Goal: Check status

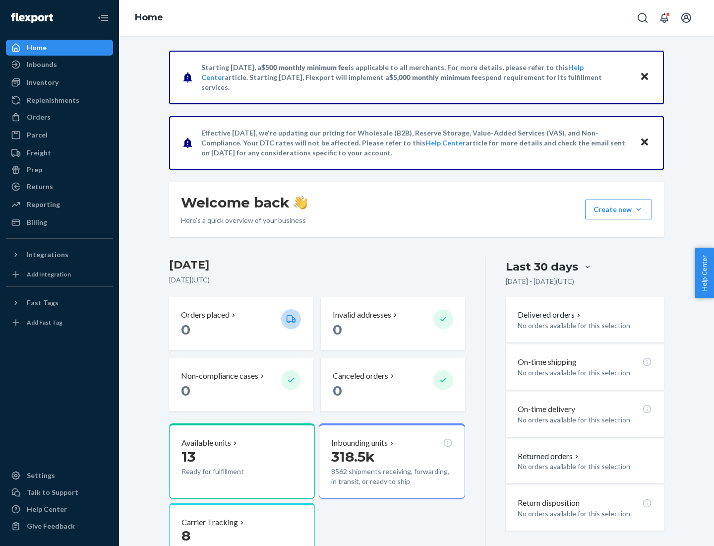
click at [639, 209] on button "Create new Create new inbound Create new order Create new product" at bounding box center [618, 209] width 67 height 20
click at [41, 64] on div "Inbounds" at bounding box center [42, 65] width 30 height 10
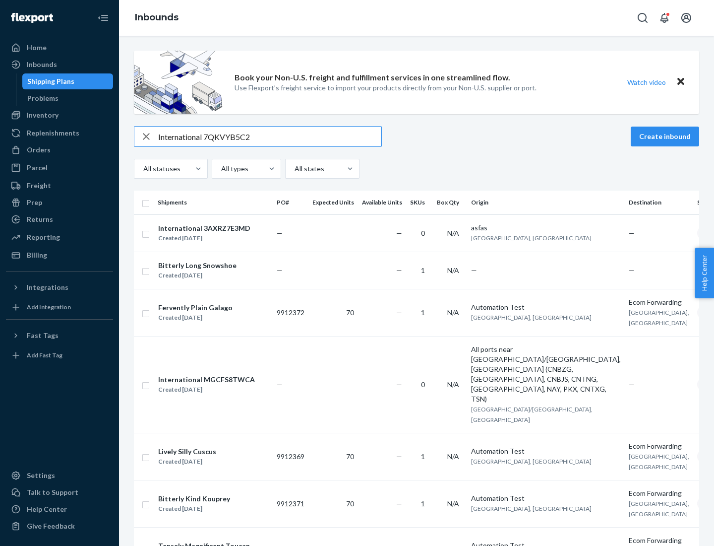
type input "International 7QKVYB5C29"
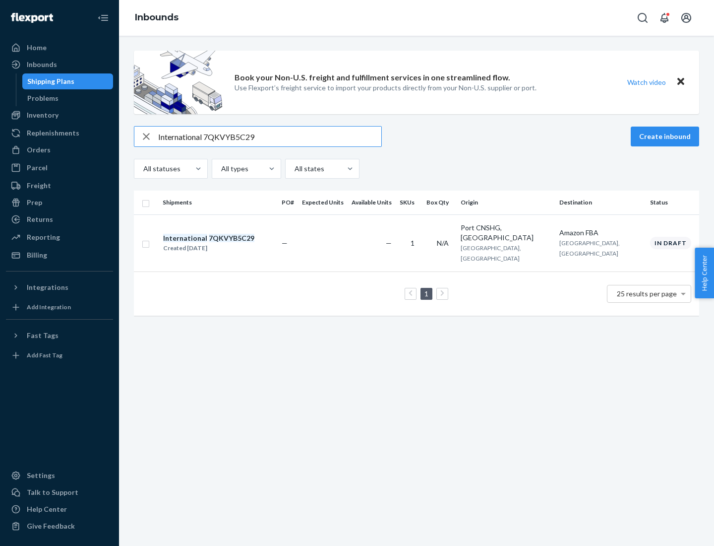
click at [226, 243] on div "Created [DATE]" at bounding box center [208, 248] width 91 height 10
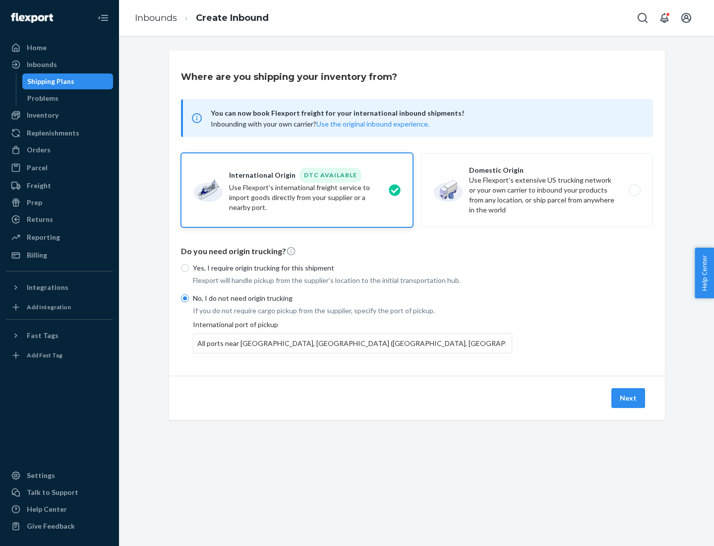
click at [629, 397] on button "Next" at bounding box center [628, 398] width 34 height 20
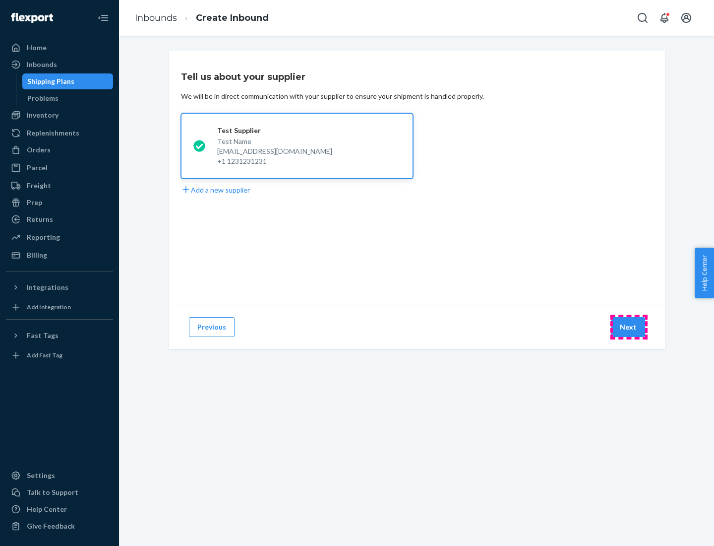
click at [629, 327] on button "Next" at bounding box center [628, 327] width 34 height 20
